Goal: Information Seeking & Learning: Compare options

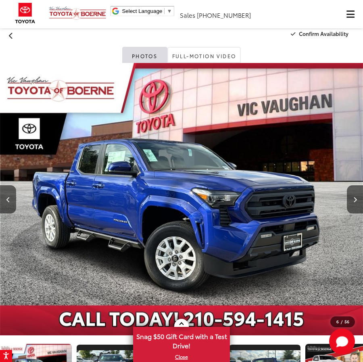
scroll to position [0, 235]
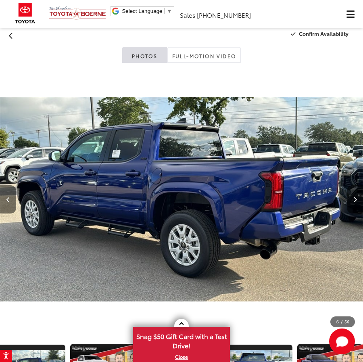
click at [12, 195] on button "Previous image" at bounding box center [8, 199] width 16 height 28
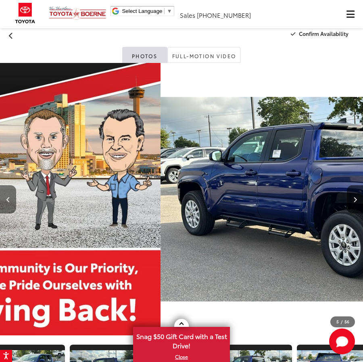
scroll to position [0, 159]
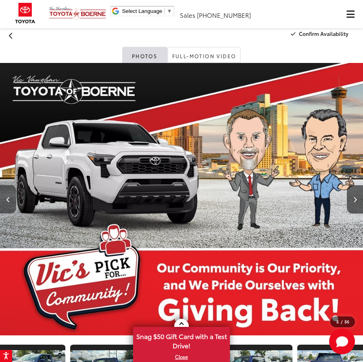
click at [12, 195] on button "Previous image" at bounding box center [8, 199] width 16 height 28
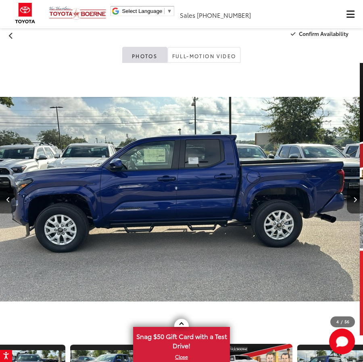
scroll to position [0, 1090]
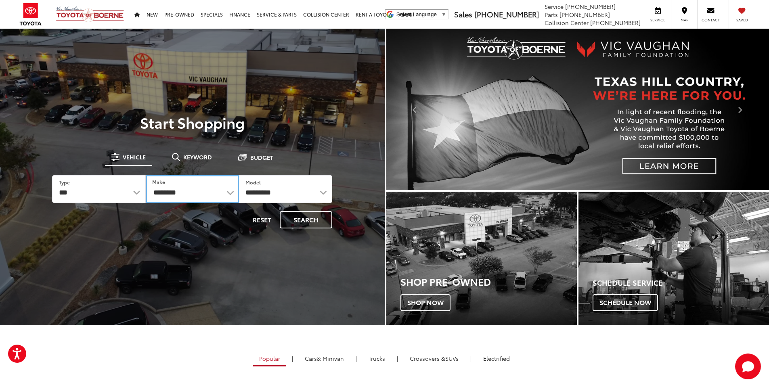
select select "******"
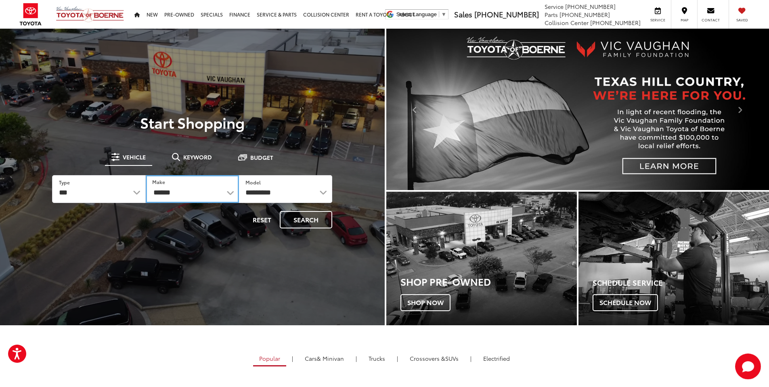
click at [146, 175] on select "**********" at bounding box center [192, 189] width 93 height 28
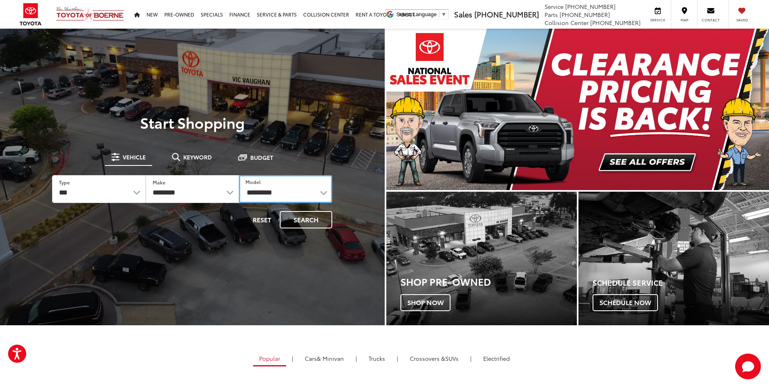
select select "******"
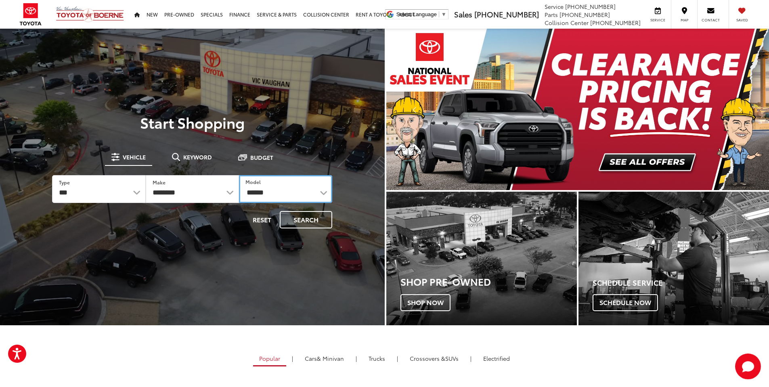
click at [239, 175] on select "**********" at bounding box center [285, 189] width 93 height 28
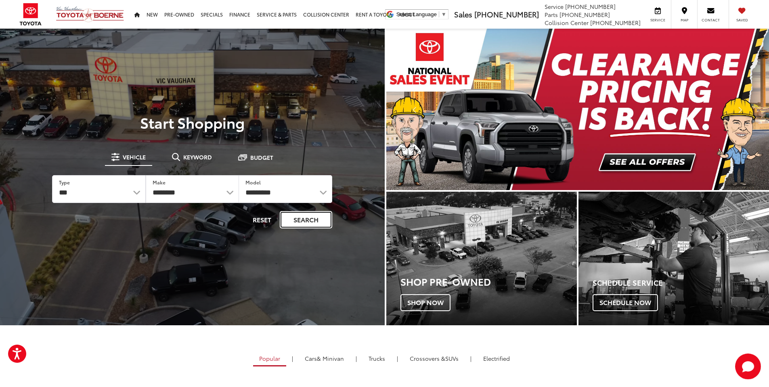
click at [294, 218] on button "Search" at bounding box center [306, 219] width 52 height 17
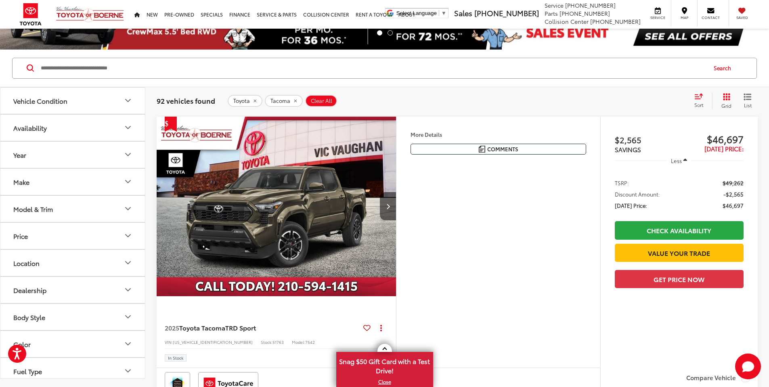
scroll to position [50, 0]
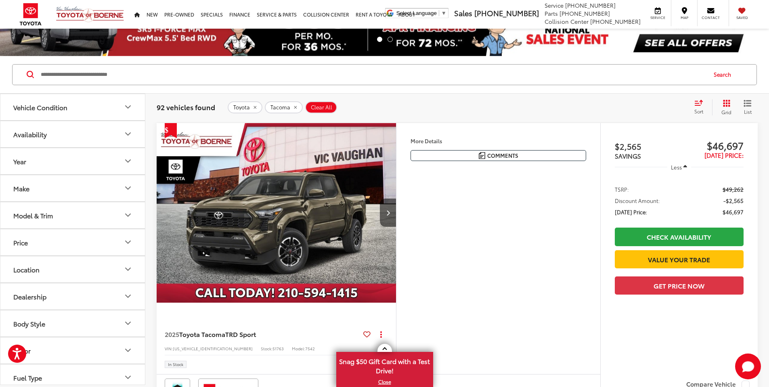
click at [396, 259] on img "2025 Toyota Tacoma TRD Sport 0" at bounding box center [276, 213] width 241 height 180
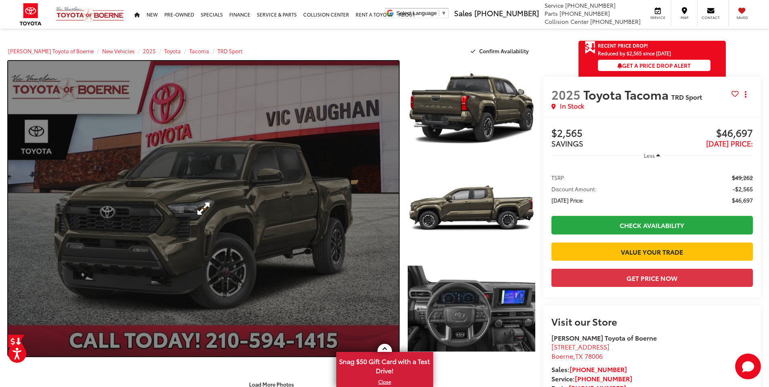
click at [264, 218] on link "Expand Photo 0" at bounding box center [203, 209] width 391 height 296
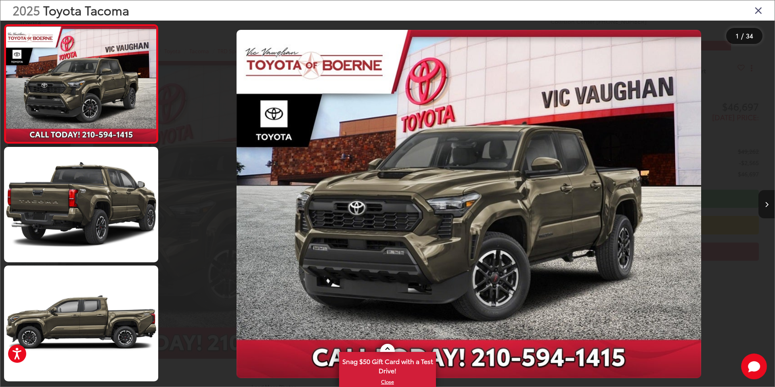
click at [768, 204] on icon "Next image" at bounding box center [767, 205] width 4 height 6
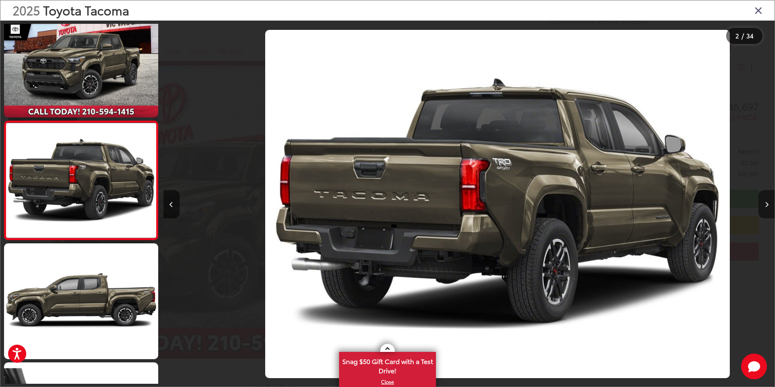
scroll to position [0, 611]
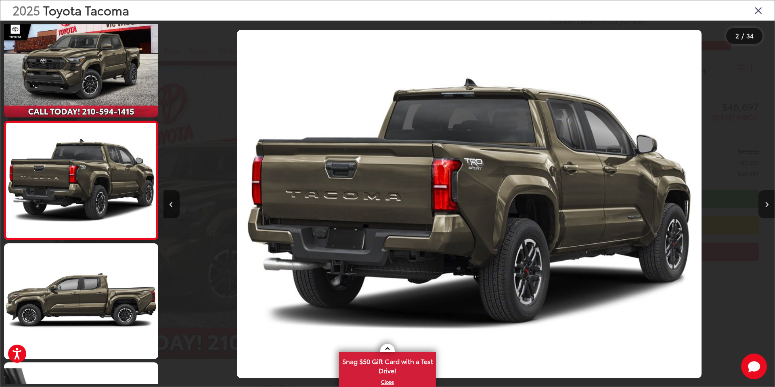
click at [768, 204] on icon "Next image" at bounding box center [767, 205] width 4 height 6
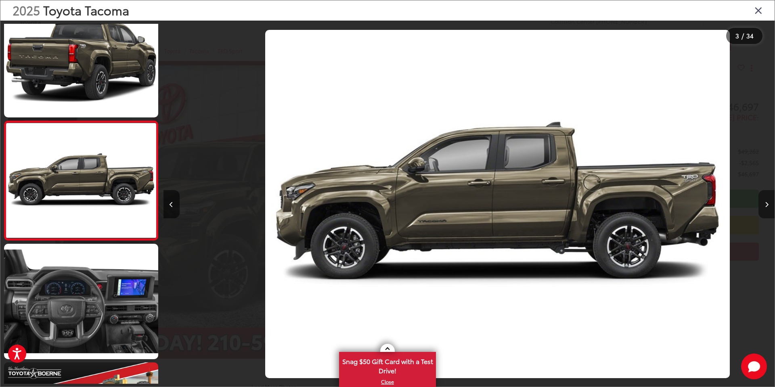
scroll to position [0, 1223]
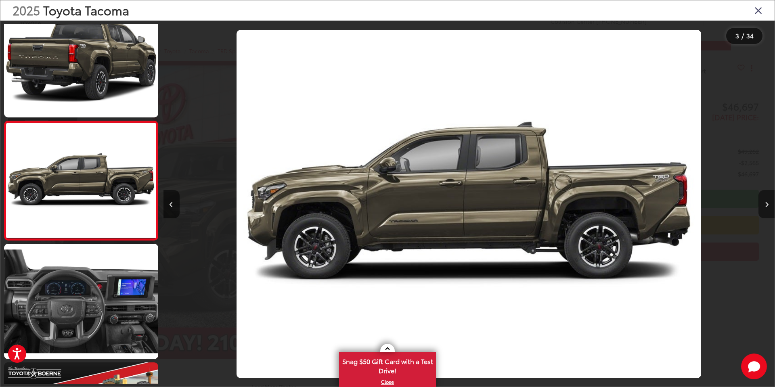
click at [768, 204] on icon "Next image" at bounding box center [767, 205] width 4 height 6
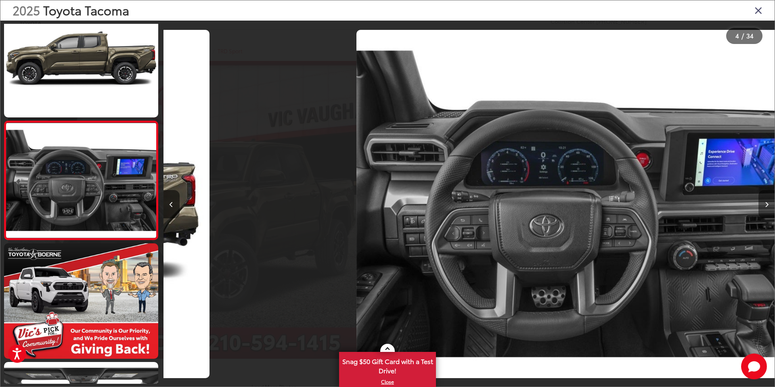
scroll to position [0, 1834]
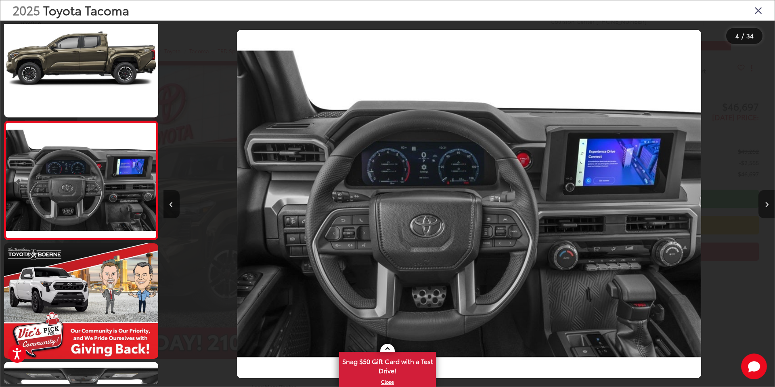
click at [768, 204] on icon "Next image" at bounding box center [767, 205] width 4 height 6
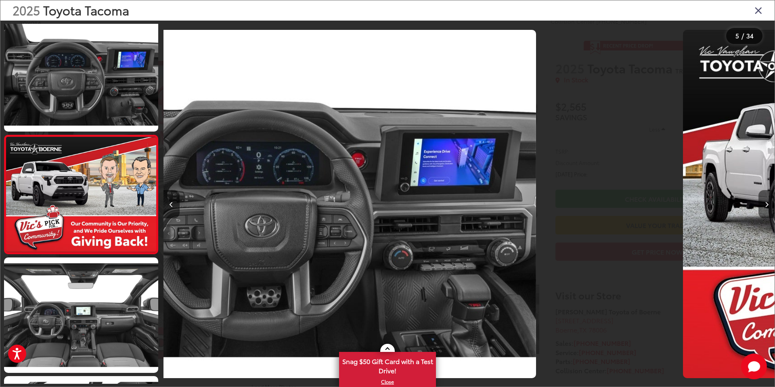
scroll to position [379, 0]
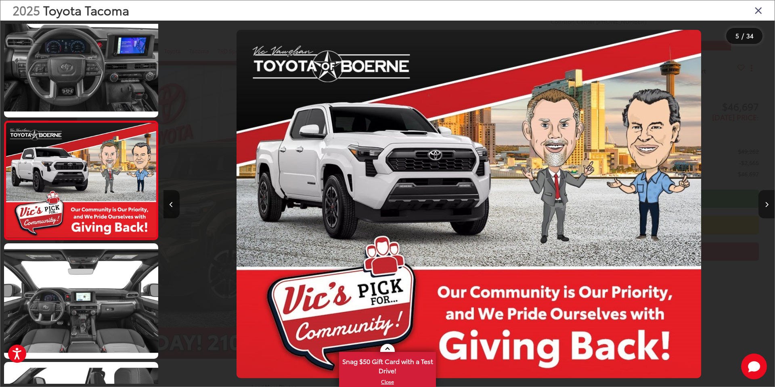
click at [768, 204] on icon "Next image" at bounding box center [767, 205] width 4 height 6
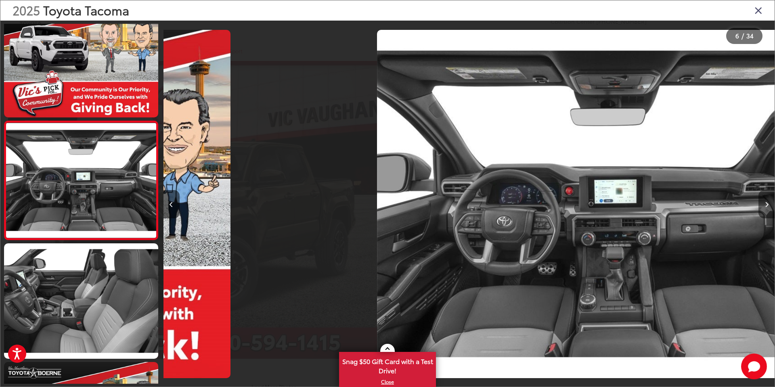
scroll to position [0, 3057]
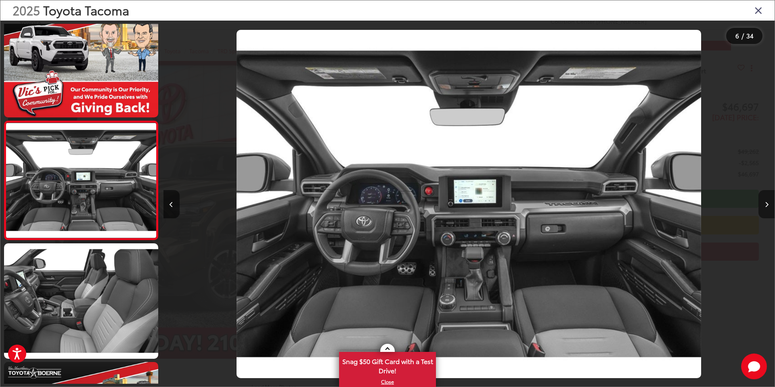
click at [768, 204] on icon "Next image" at bounding box center [767, 205] width 4 height 6
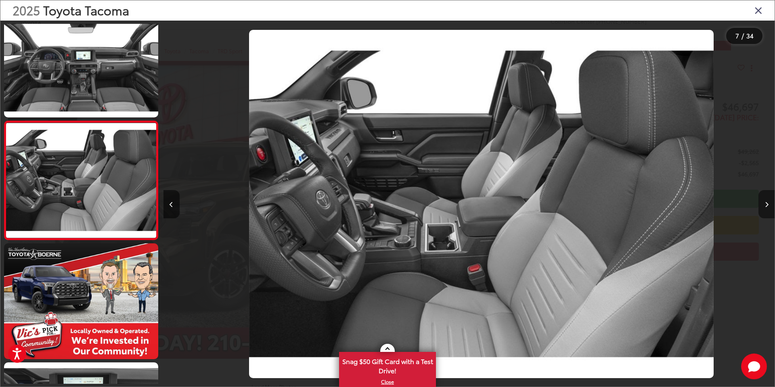
scroll to position [0, 3668]
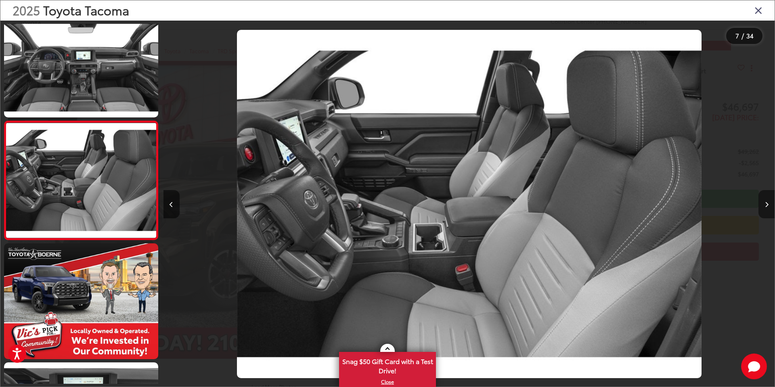
click at [768, 204] on icon "Next image" at bounding box center [767, 205] width 4 height 6
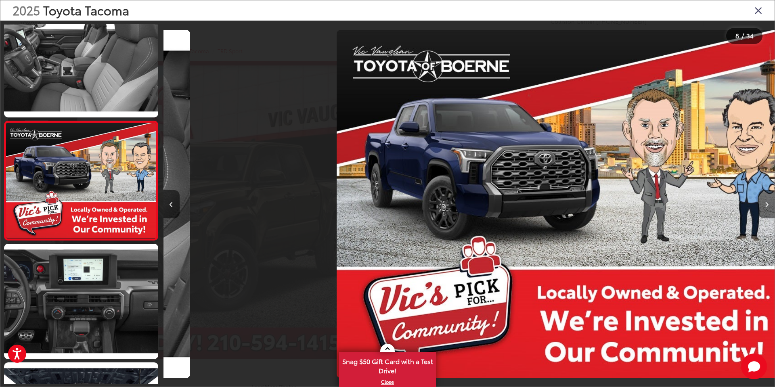
scroll to position [0, 4280]
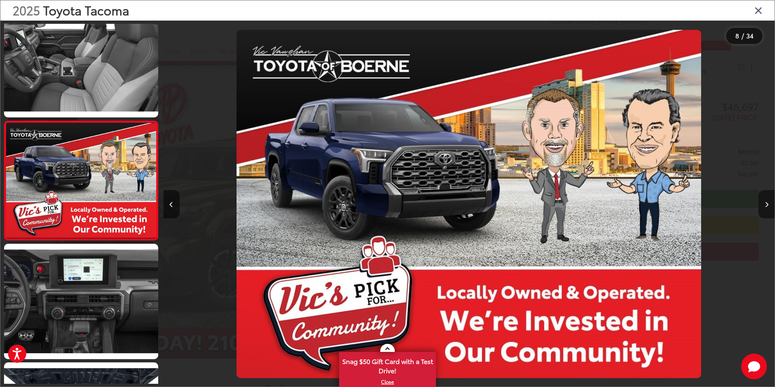
click at [768, 204] on icon "Next image" at bounding box center [767, 205] width 4 height 6
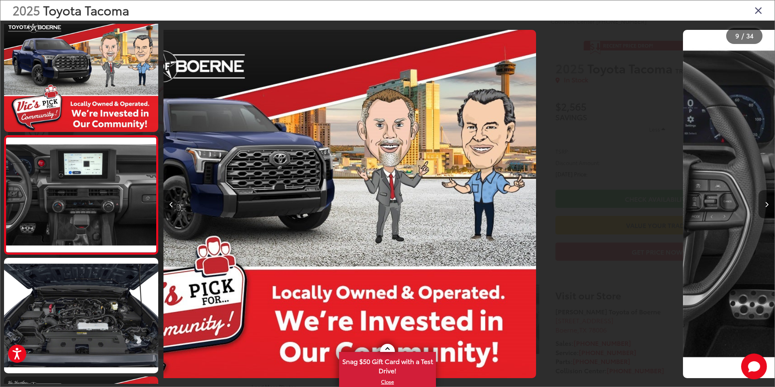
scroll to position [0, 0]
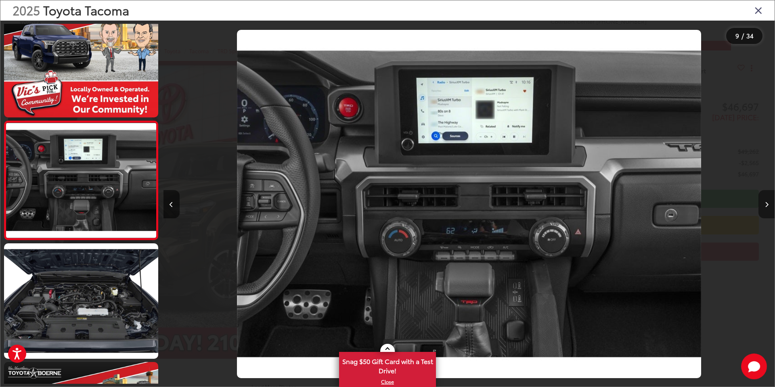
click at [768, 204] on icon "Next image" at bounding box center [767, 205] width 4 height 6
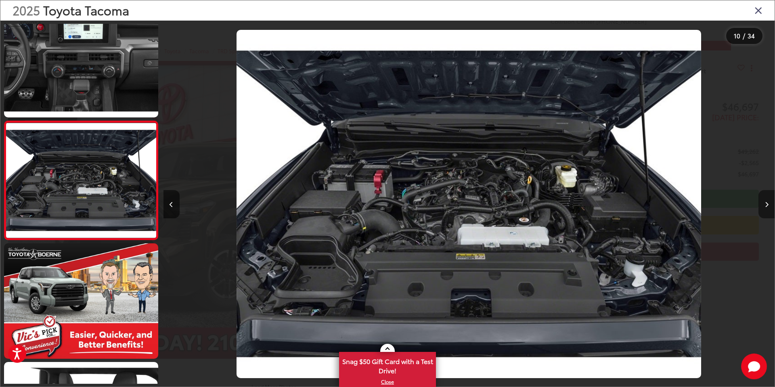
click at [768, 204] on icon "Next image" at bounding box center [767, 205] width 4 height 6
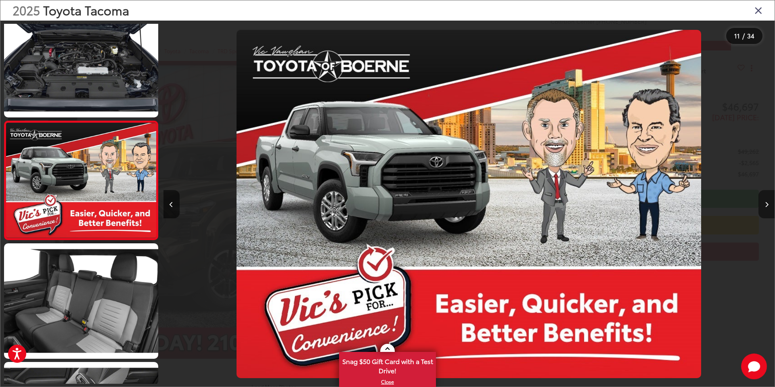
click at [768, 204] on icon "Next image" at bounding box center [767, 205] width 4 height 6
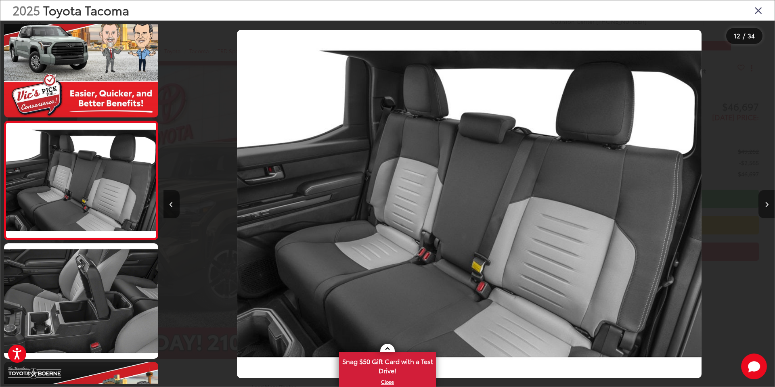
click at [768, 204] on icon "Next image" at bounding box center [767, 205] width 4 height 6
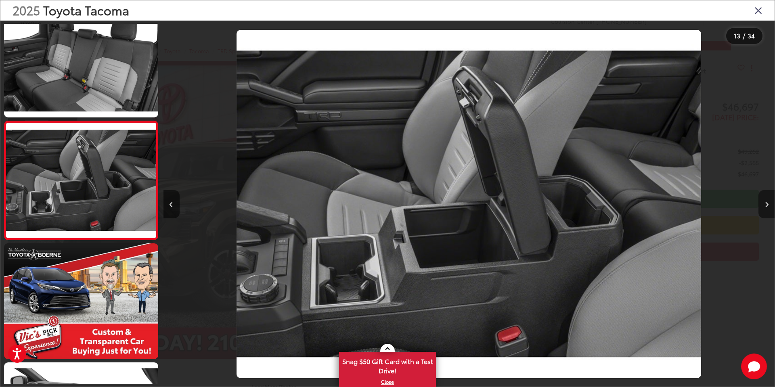
click at [768, 204] on icon "Next image" at bounding box center [767, 205] width 4 height 6
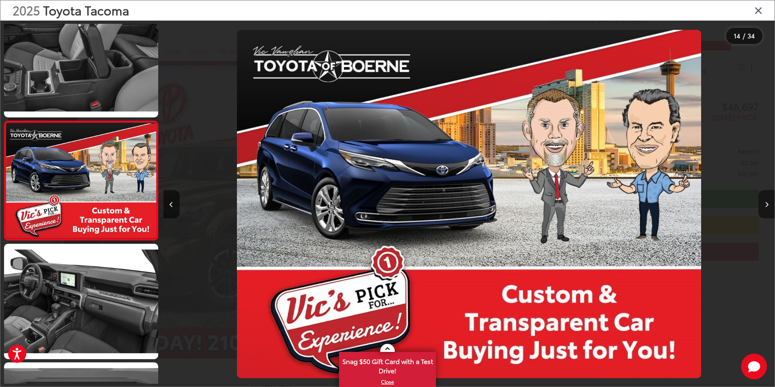
click at [768, 204] on icon "Next image" at bounding box center [767, 205] width 4 height 6
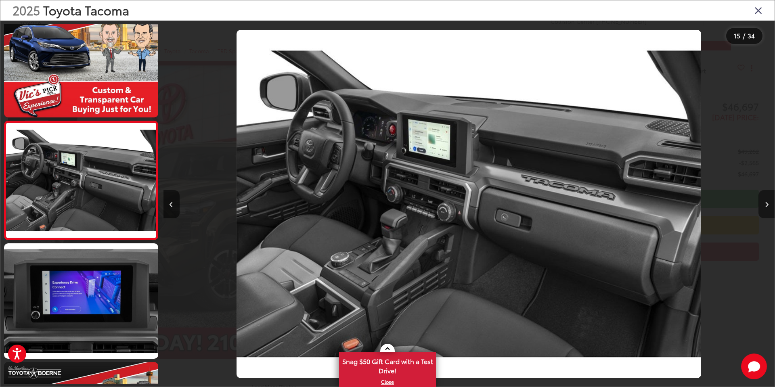
click at [768, 204] on icon "Next image" at bounding box center [767, 205] width 4 height 6
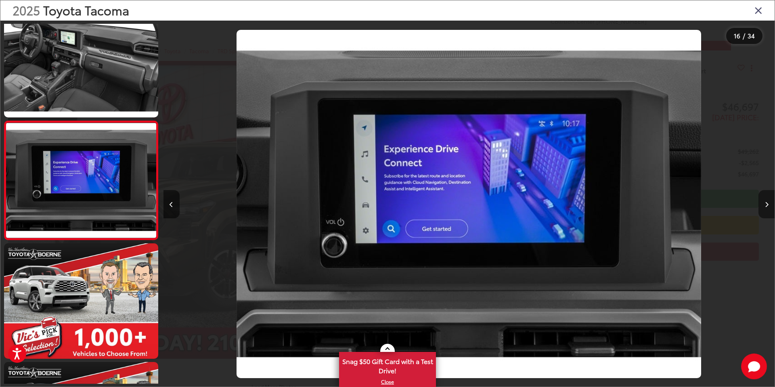
click at [768, 204] on icon "Next image" at bounding box center [767, 205] width 4 height 6
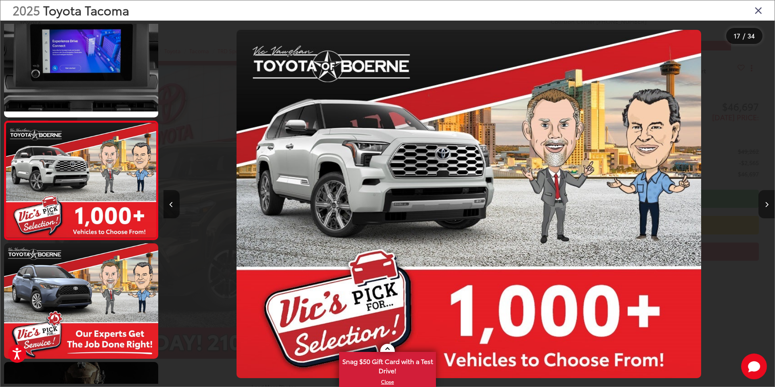
click at [768, 204] on icon "Next image" at bounding box center [767, 205] width 4 height 6
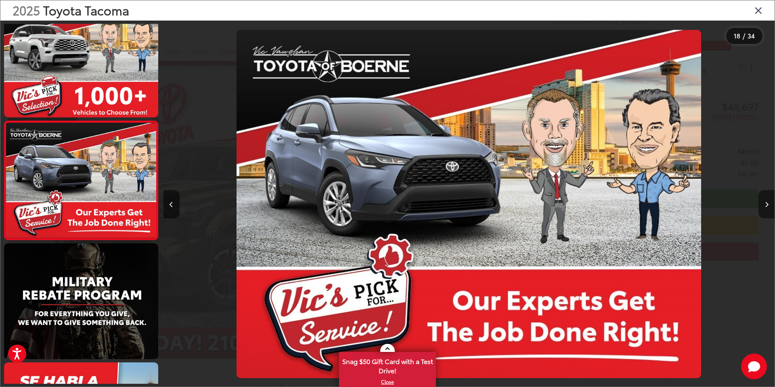
click at [768, 204] on icon "Next image" at bounding box center [767, 205] width 4 height 6
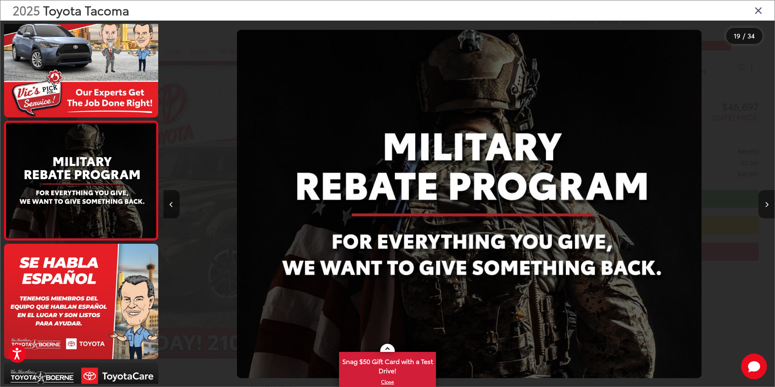
click at [768, 204] on icon "Next image" at bounding box center [767, 205] width 4 height 6
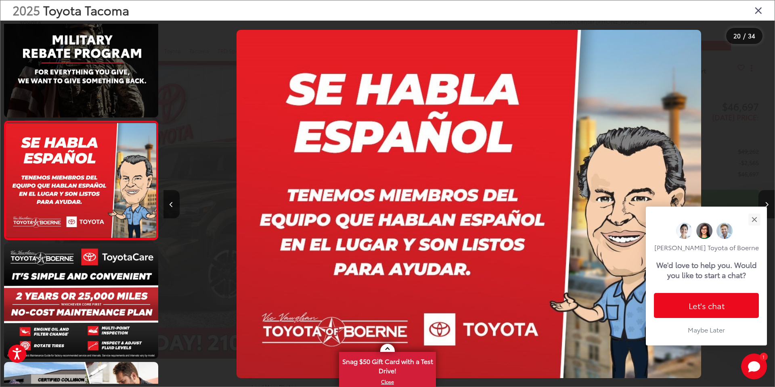
click at [768, 204] on icon "Next image" at bounding box center [767, 205] width 4 height 6
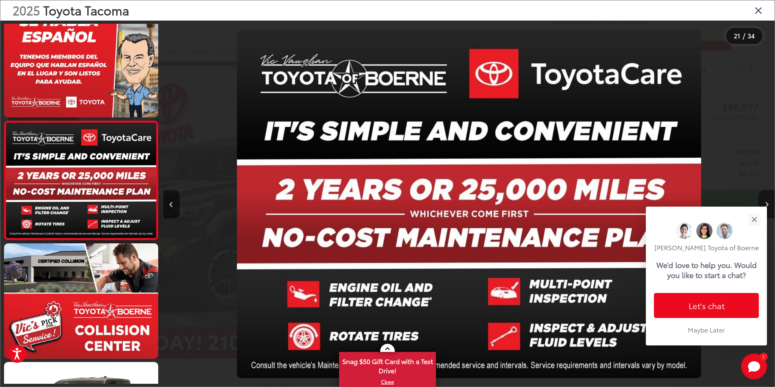
click at [768, 204] on icon "Next image" at bounding box center [767, 205] width 4 height 6
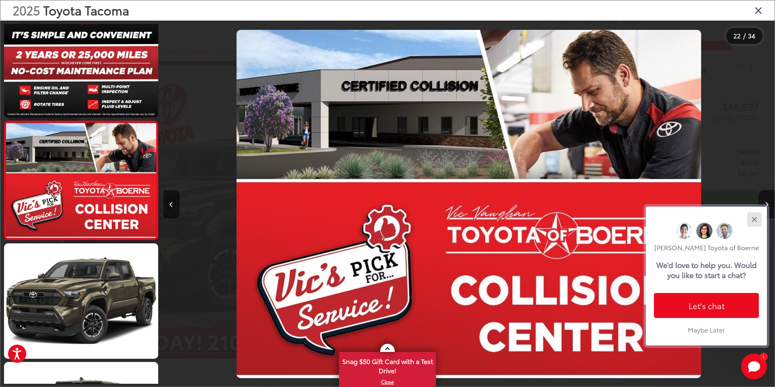
click at [753, 215] on button "Close" at bounding box center [754, 219] width 17 height 17
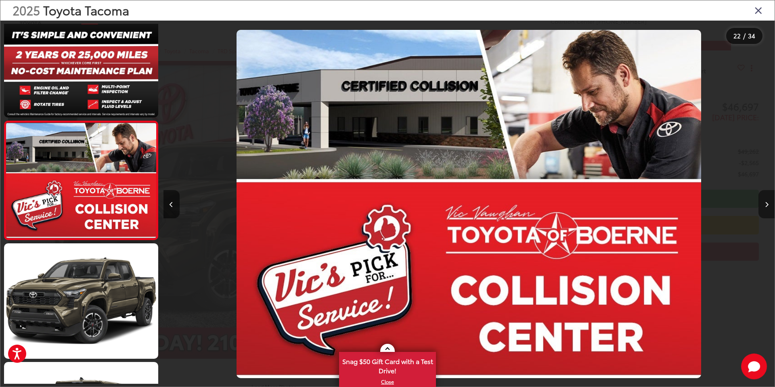
click at [769, 205] on button "Next image" at bounding box center [767, 204] width 16 height 28
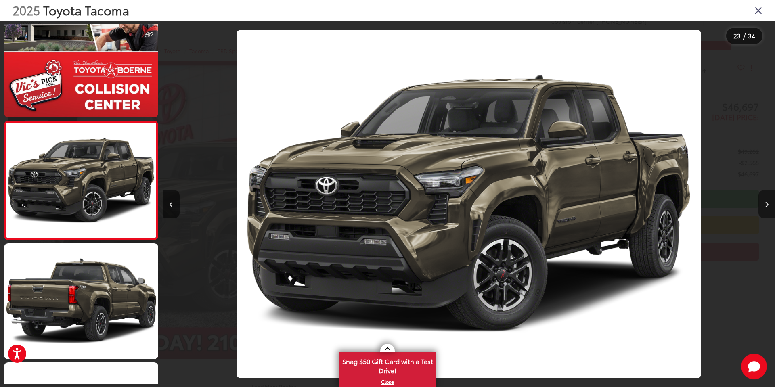
click at [769, 205] on button "Next image" at bounding box center [767, 204] width 16 height 28
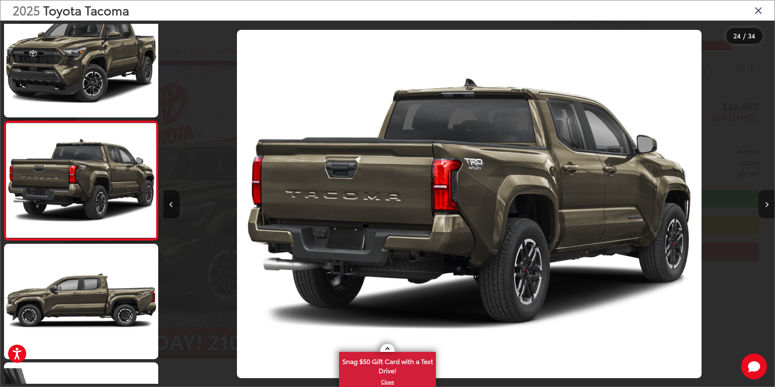
click at [769, 205] on button "Next image" at bounding box center [767, 204] width 16 height 28
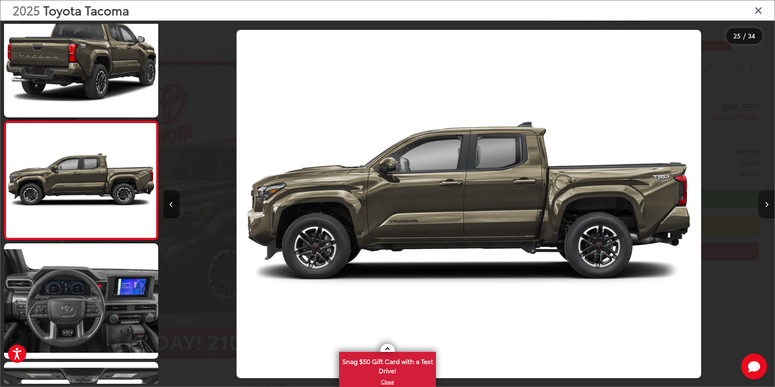
click at [769, 205] on button "Next image" at bounding box center [767, 204] width 16 height 28
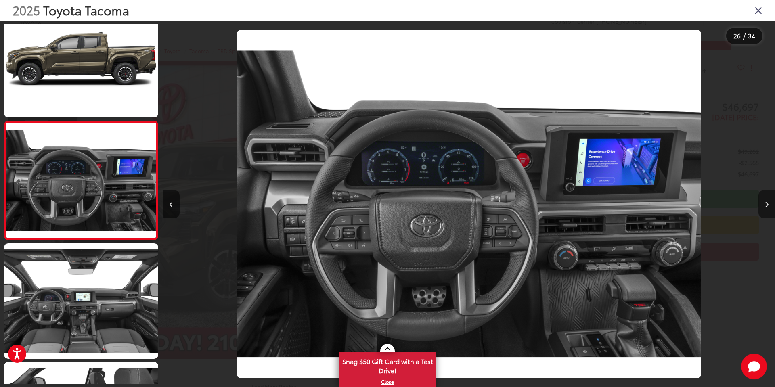
click at [769, 205] on button "Next image" at bounding box center [767, 204] width 16 height 28
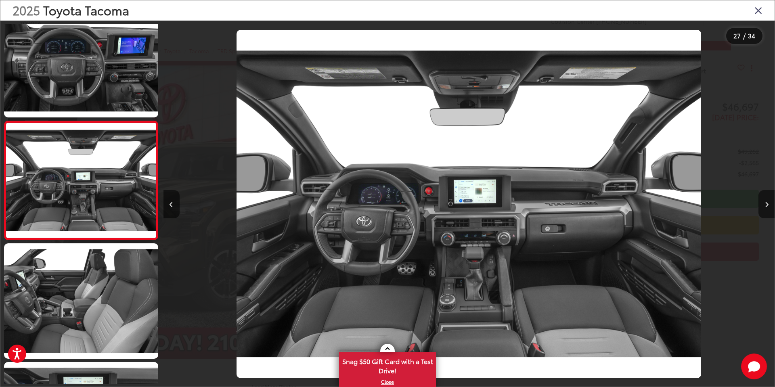
click at [761, 8] on icon "Close gallery" at bounding box center [759, 10] width 8 height 10
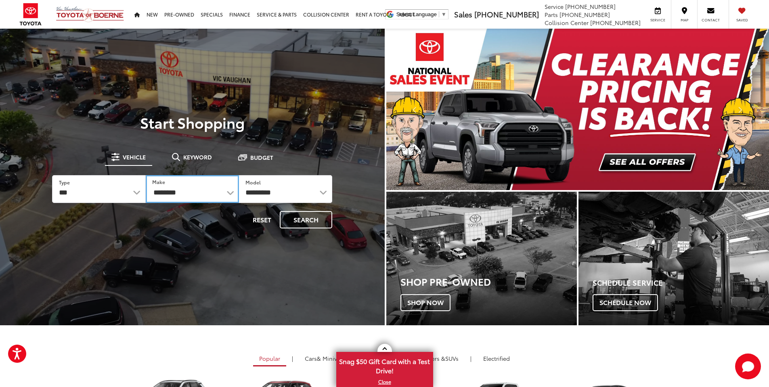
select select "******"
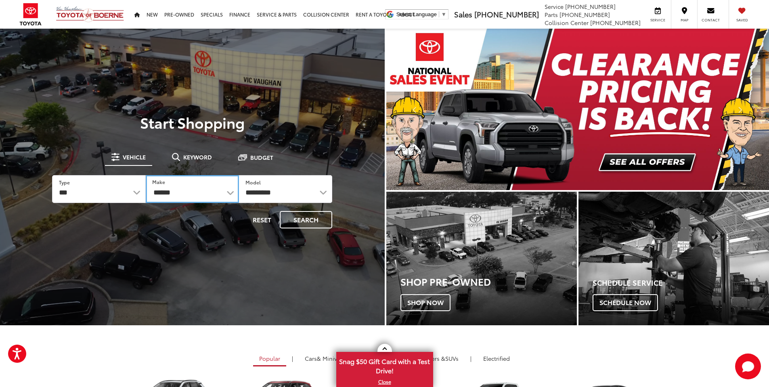
click at [146, 175] on select "**********" at bounding box center [192, 189] width 93 height 28
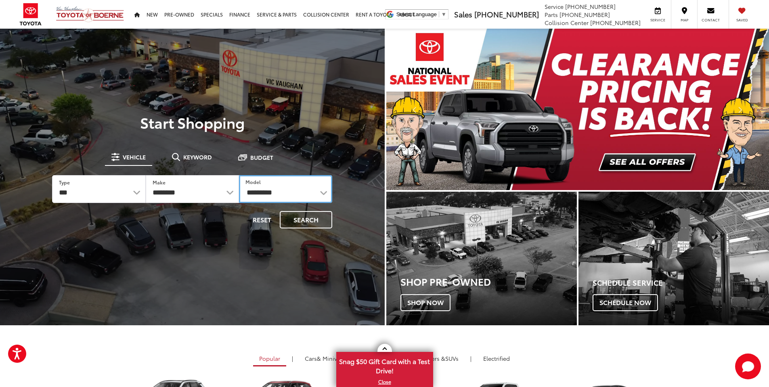
select select "******"
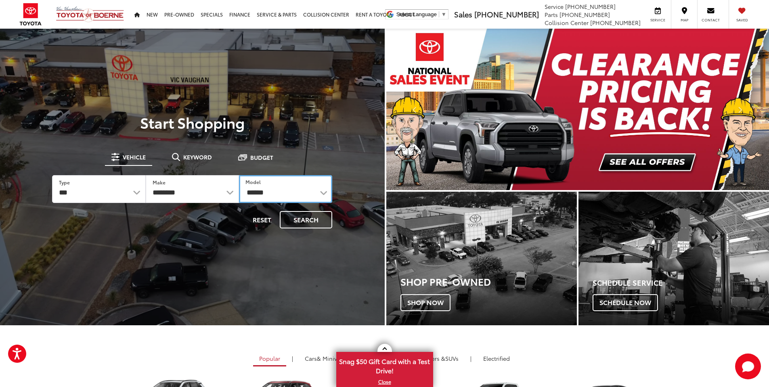
click at [239, 175] on select "**********" at bounding box center [285, 189] width 93 height 28
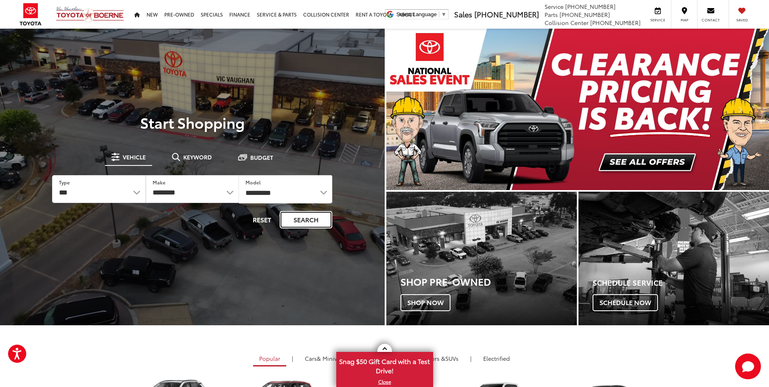
click at [302, 219] on button "Search" at bounding box center [306, 219] width 52 height 17
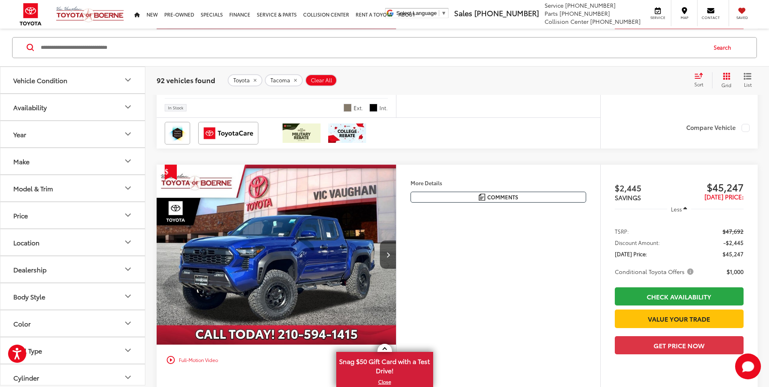
scroll to position [1241, 0]
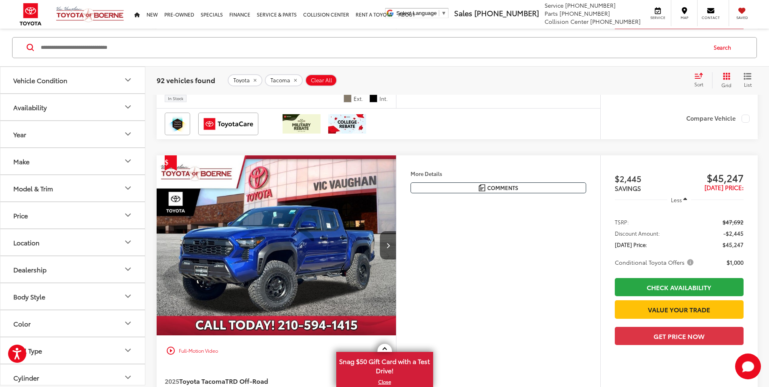
click at [91, 191] on button "Model & Trim" at bounding box center [72, 188] width 145 height 26
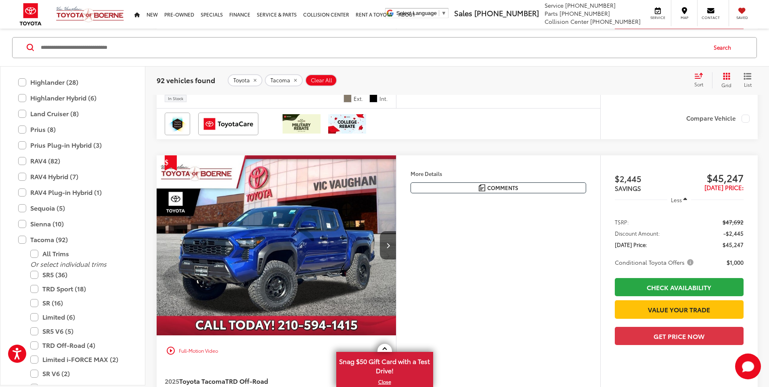
scroll to position [395, 0]
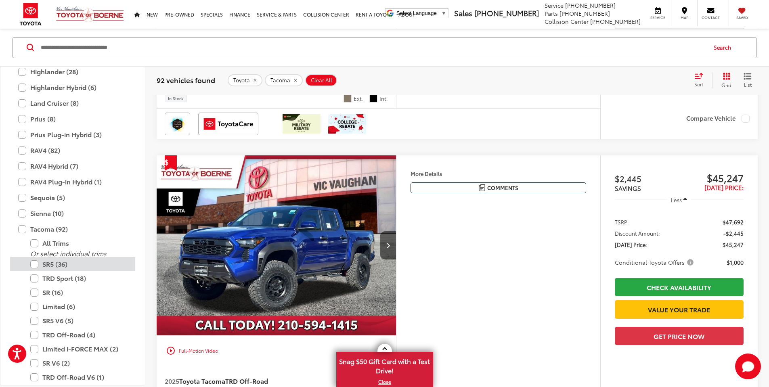
click at [63, 265] on label "SR5 (36)" at bounding box center [78, 264] width 97 height 14
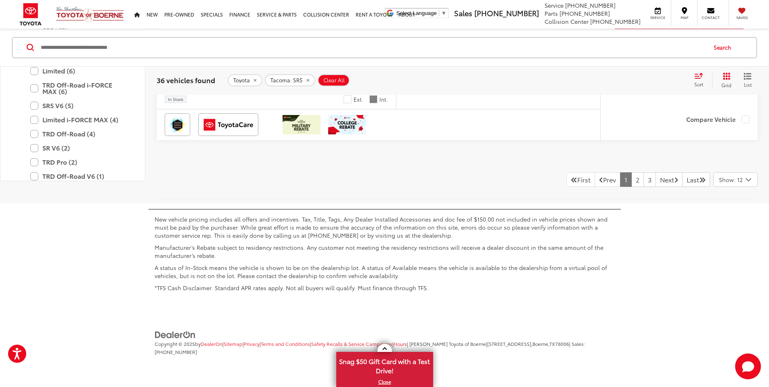
scroll to position [4303, 0]
click at [631, 187] on link "2" at bounding box center [637, 179] width 13 height 15
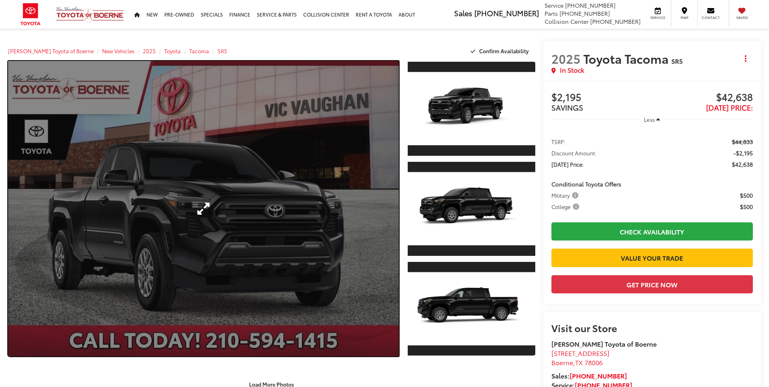
click at [337, 201] on link "Expand Photo 0" at bounding box center [203, 209] width 391 height 296
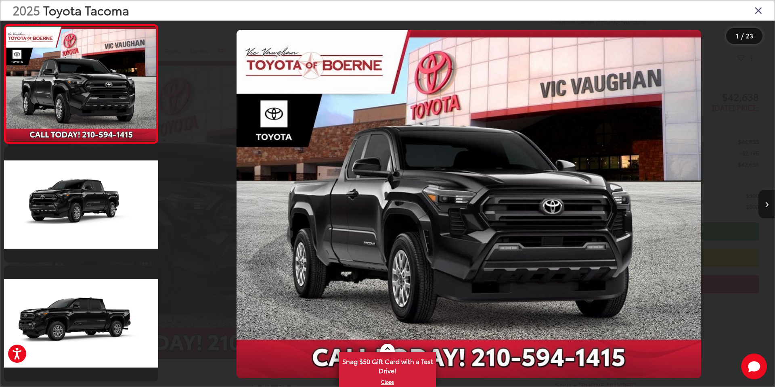
click at [769, 206] on button "Next image" at bounding box center [767, 204] width 16 height 28
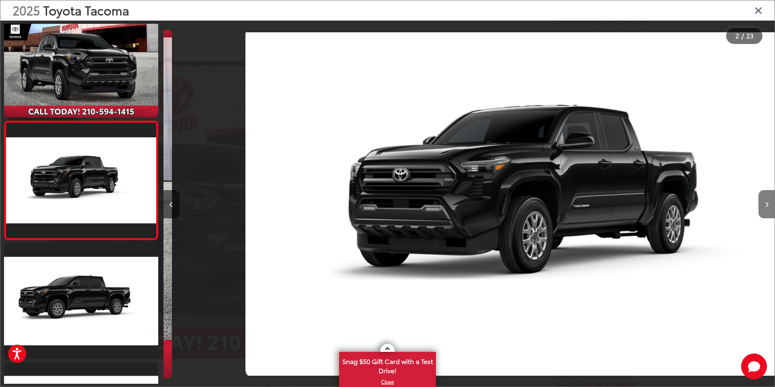
scroll to position [0, 611]
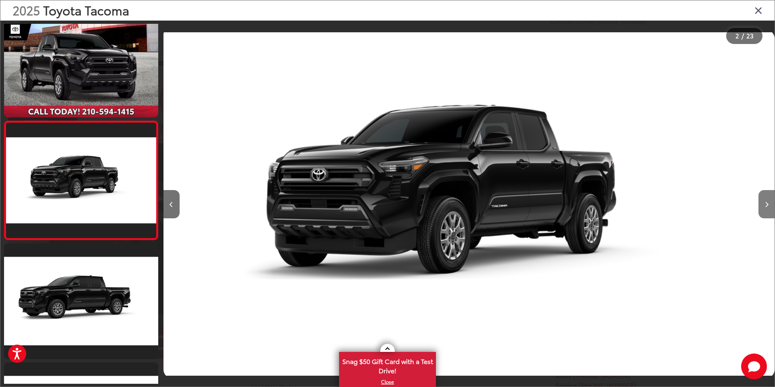
click at [769, 206] on button "Next image" at bounding box center [767, 204] width 16 height 28
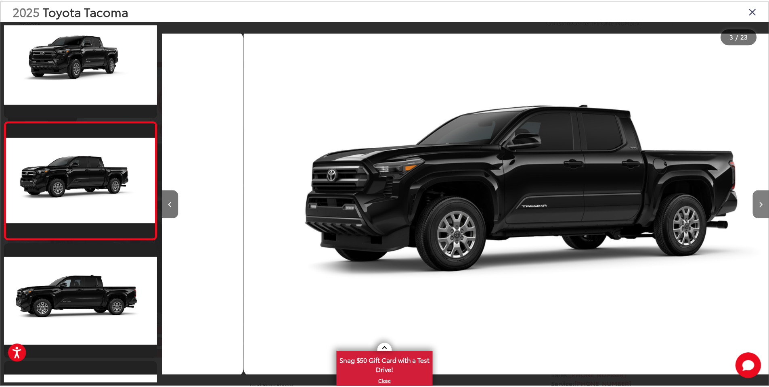
scroll to position [0, 1223]
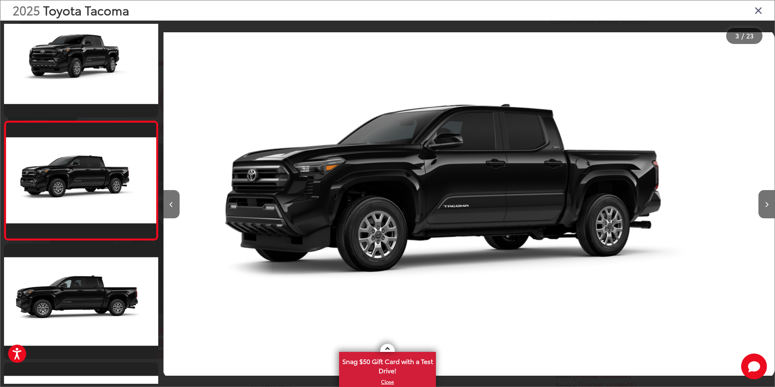
click at [759, 10] on icon "Close gallery" at bounding box center [759, 10] width 8 height 10
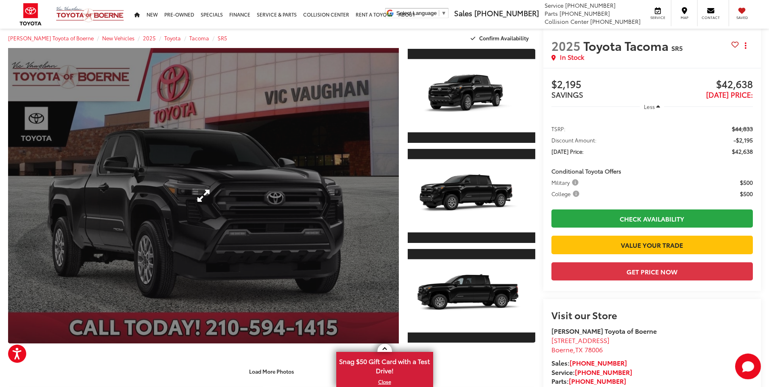
scroll to position [0, 0]
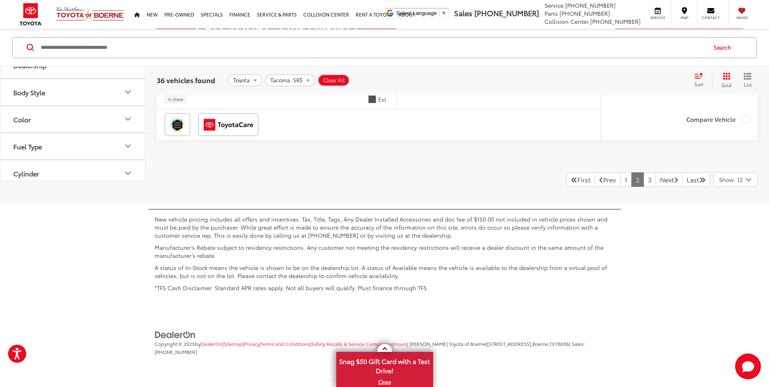
scroll to position [4183, 0]
click at [644, 187] on link "3" at bounding box center [650, 179] width 13 height 15
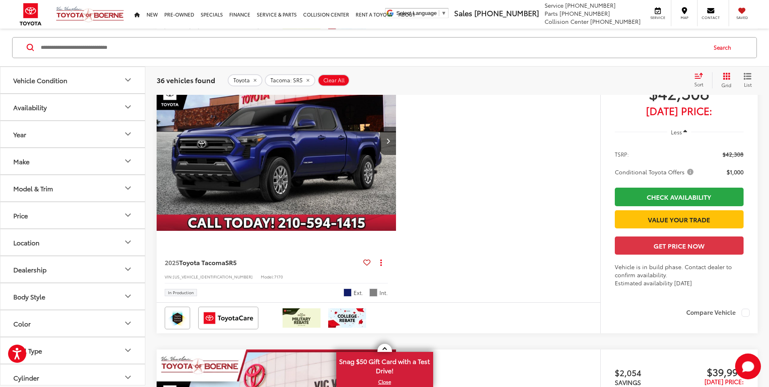
scroll to position [2217, 0]
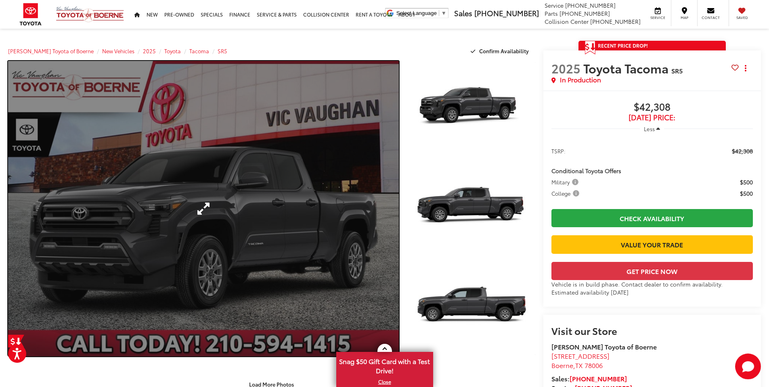
click at [306, 227] on link "Expand Photo 0" at bounding box center [203, 209] width 391 height 296
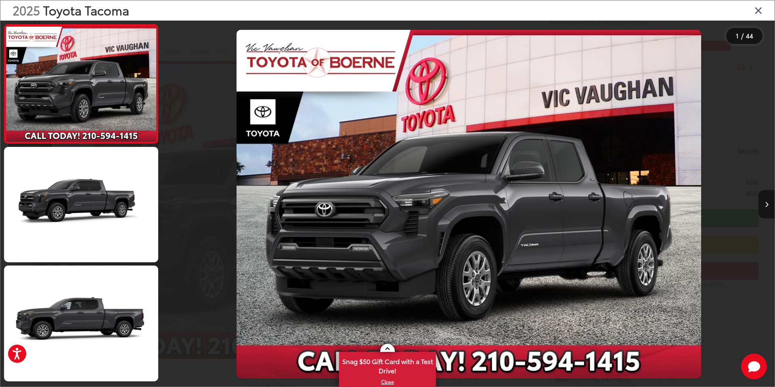
click at [769, 204] on button "Next image" at bounding box center [767, 204] width 16 height 28
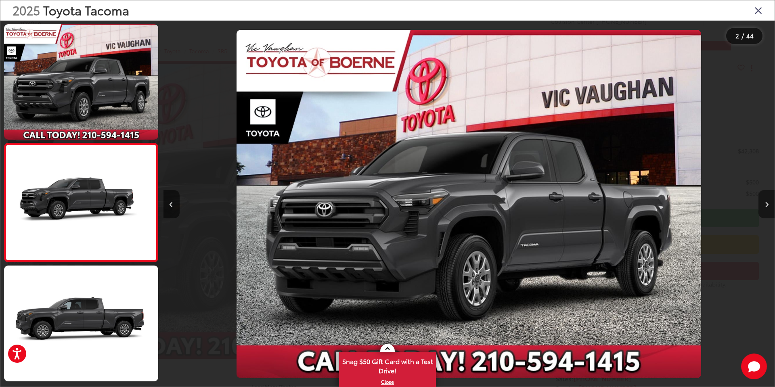
scroll to position [22, 0]
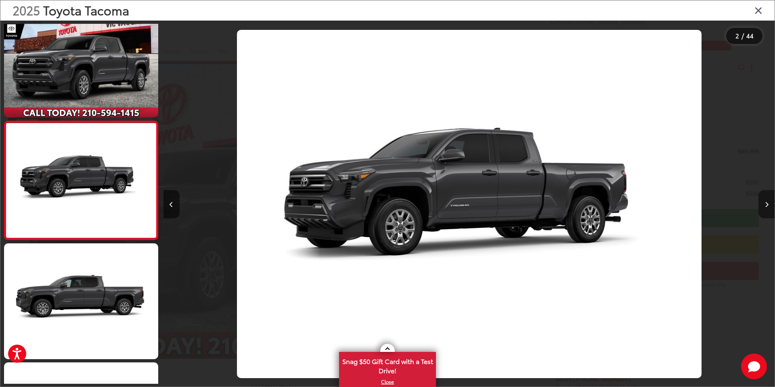
click at [769, 204] on button "Next image" at bounding box center [767, 204] width 16 height 28
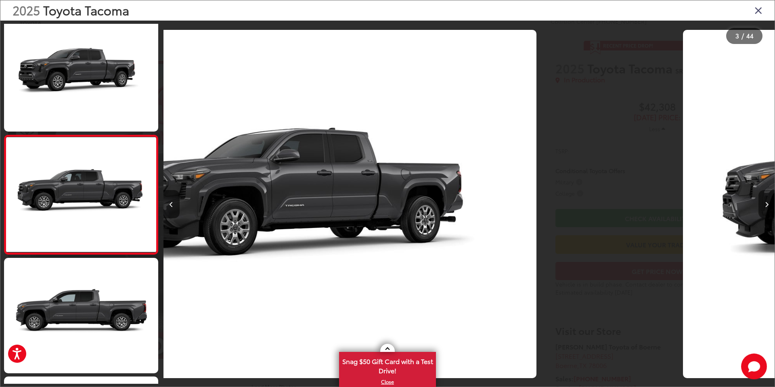
scroll to position [141, 0]
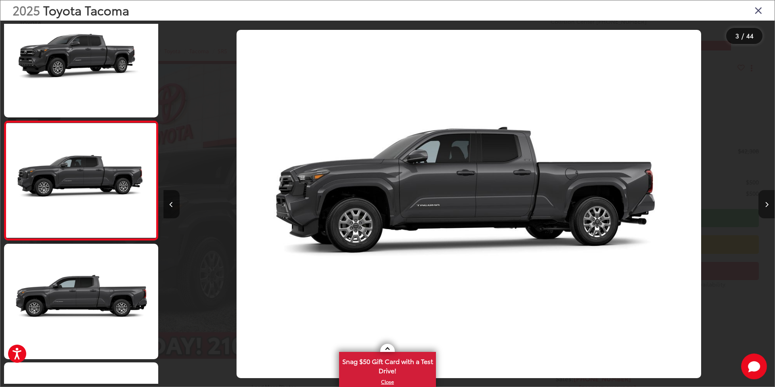
click at [769, 204] on button "Next image" at bounding box center [767, 204] width 16 height 28
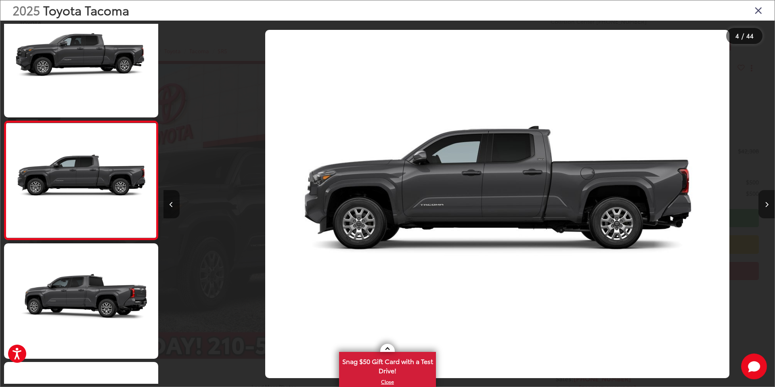
scroll to position [0, 1834]
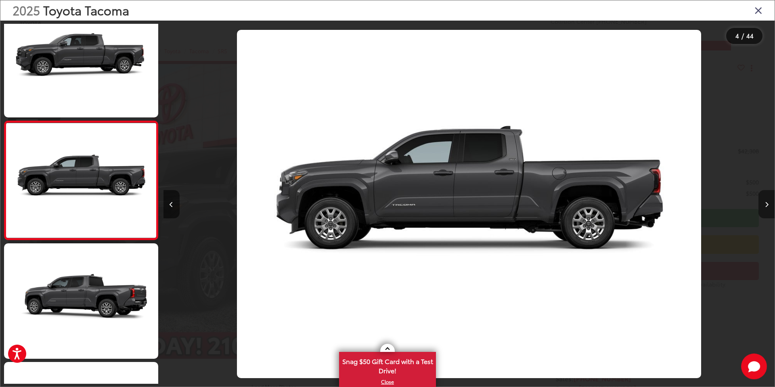
click at [769, 204] on button "Next image" at bounding box center [767, 204] width 16 height 28
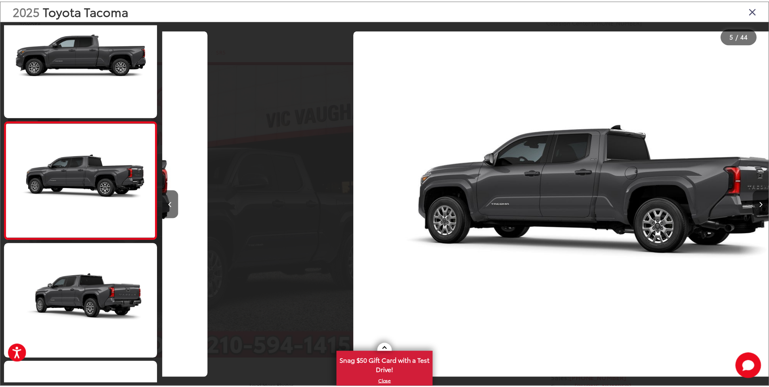
scroll to position [0, 2446]
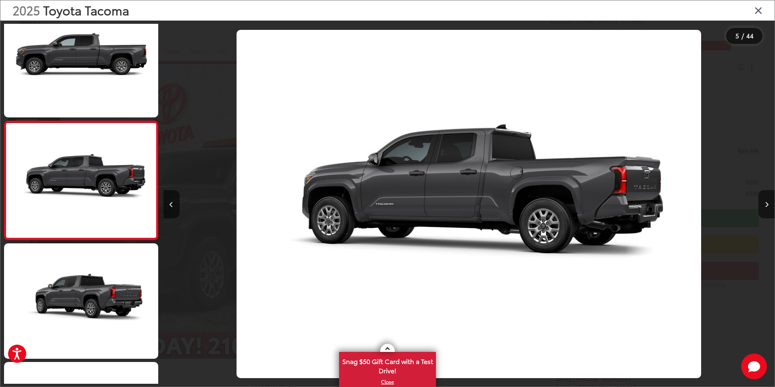
click at [753, 12] on div "2025 Toyota Tacoma" at bounding box center [387, 10] width 774 height 20
click at [759, 9] on icon "Close gallery" at bounding box center [759, 10] width 8 height 10
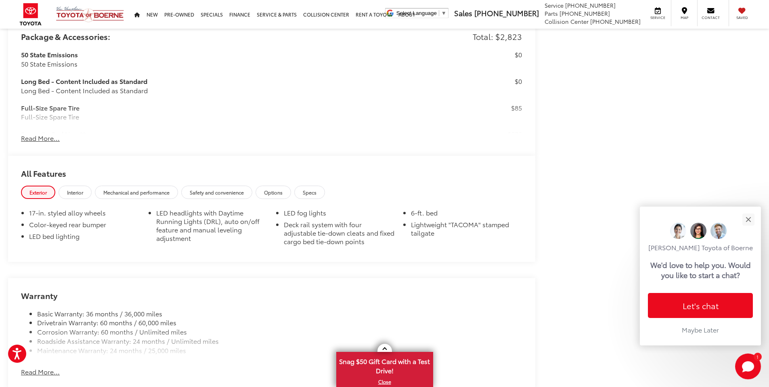
scroll to position [0, 0]
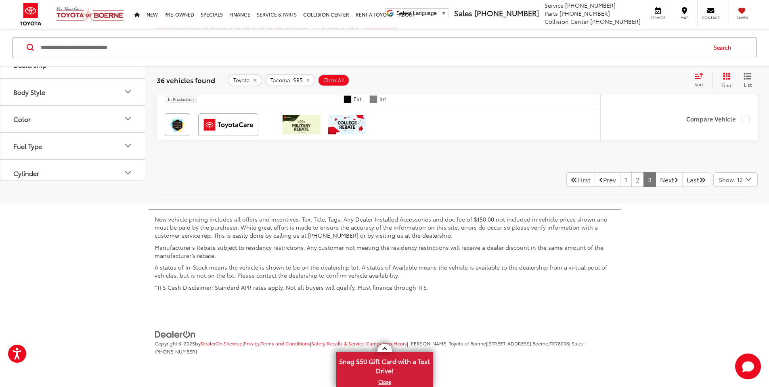
scroll to position [3913, 0]
